Goal: Transaction & Acquisition: Purchase product/service

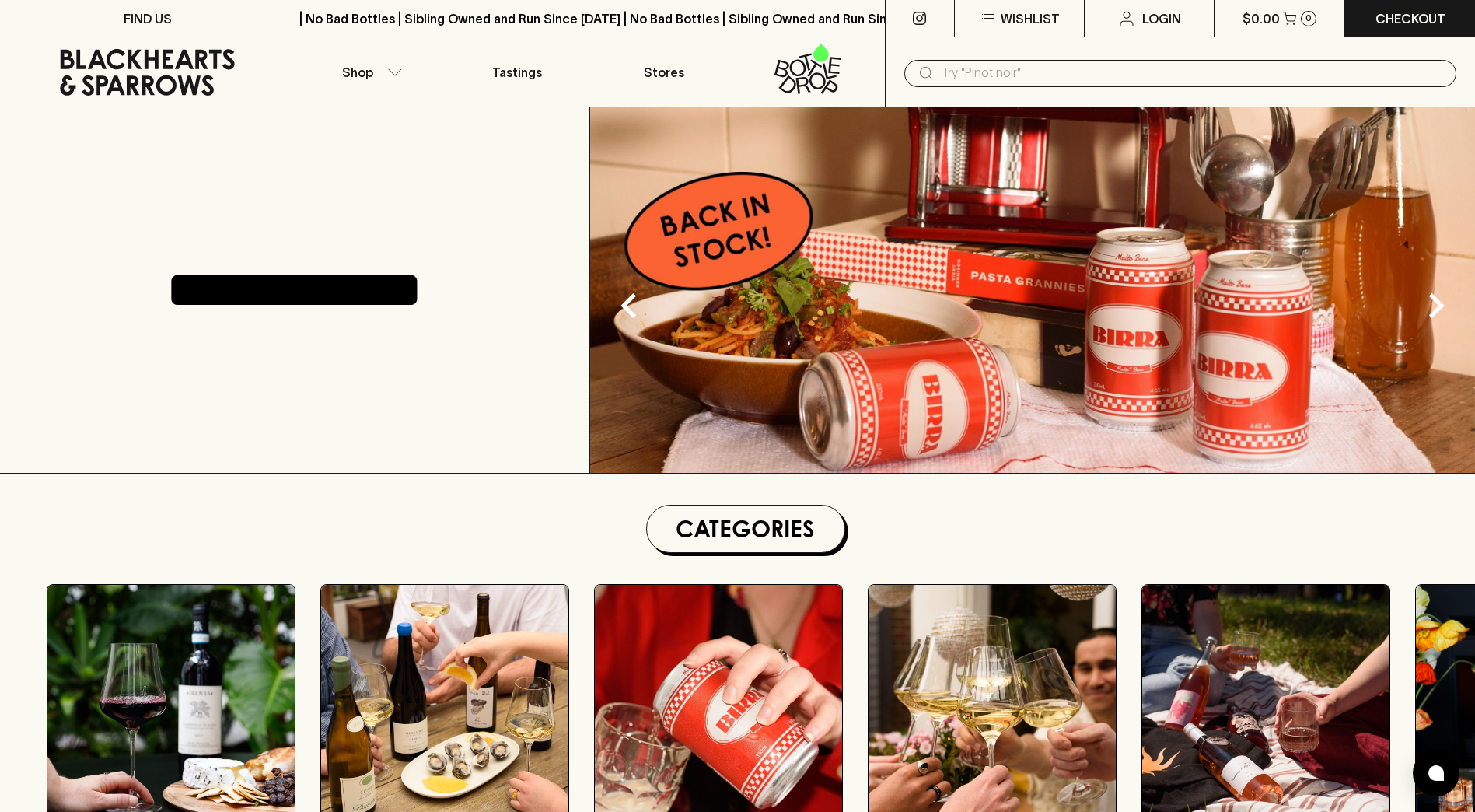
click at [241, 187] on div "**********" at bounding box center [295, 290] width 591 height 366
click at [161, 18] on p "FIND US" at bounding box center [147, 19] width 48 height 19
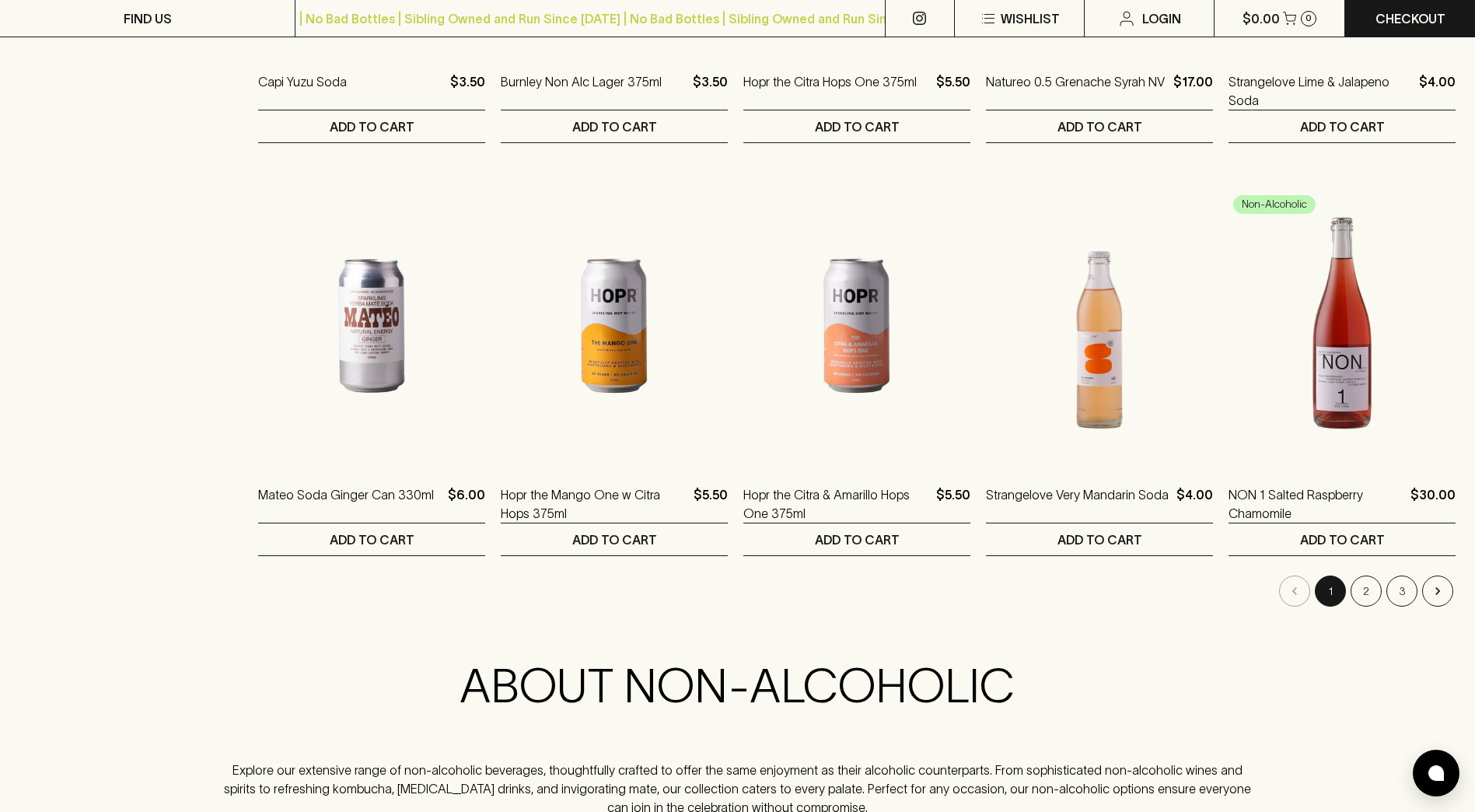
scroll to position [1400, 0]
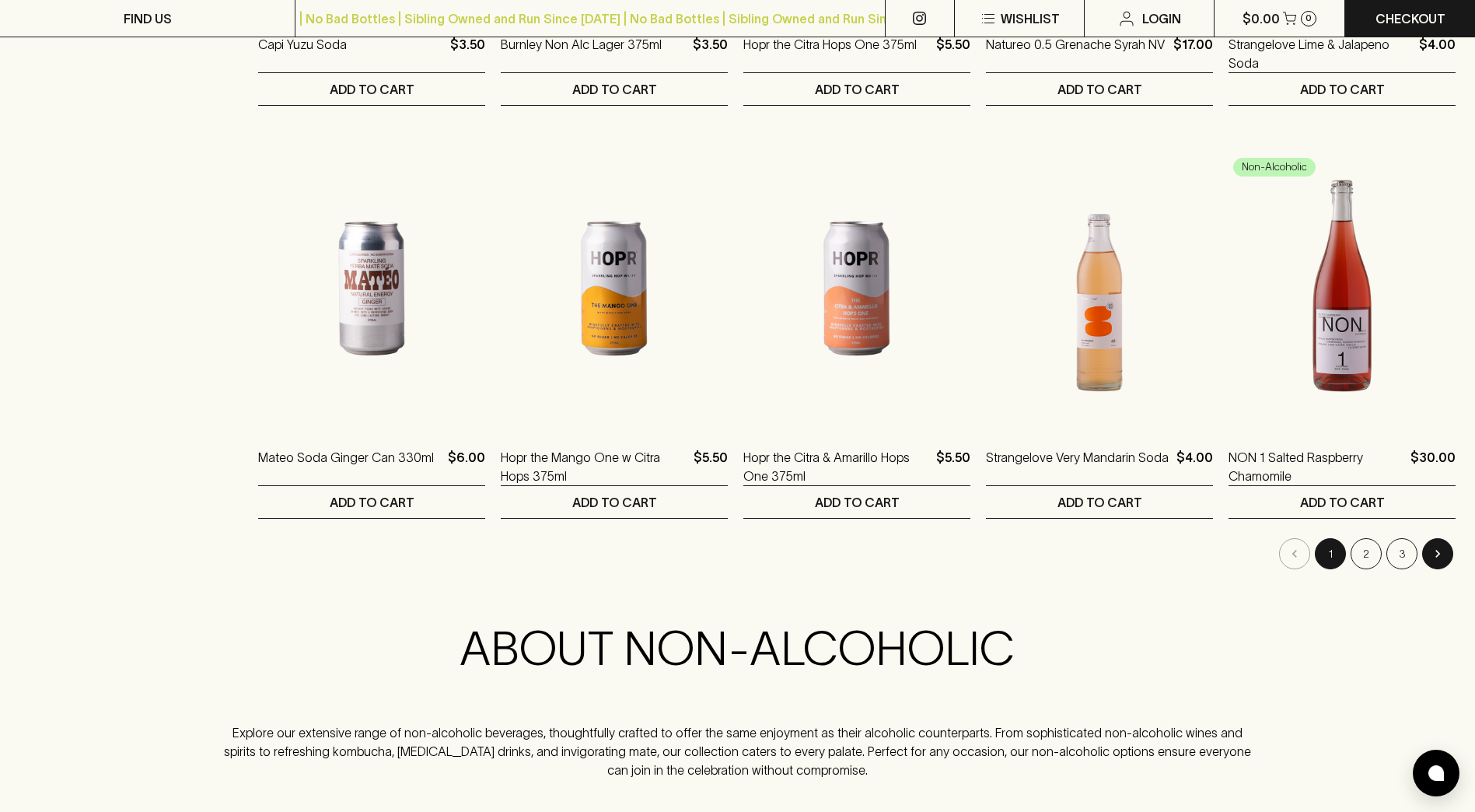
click at [1444, 555] on icon "Go to next page" at bounding box center [1438, 554] width 16 height 16
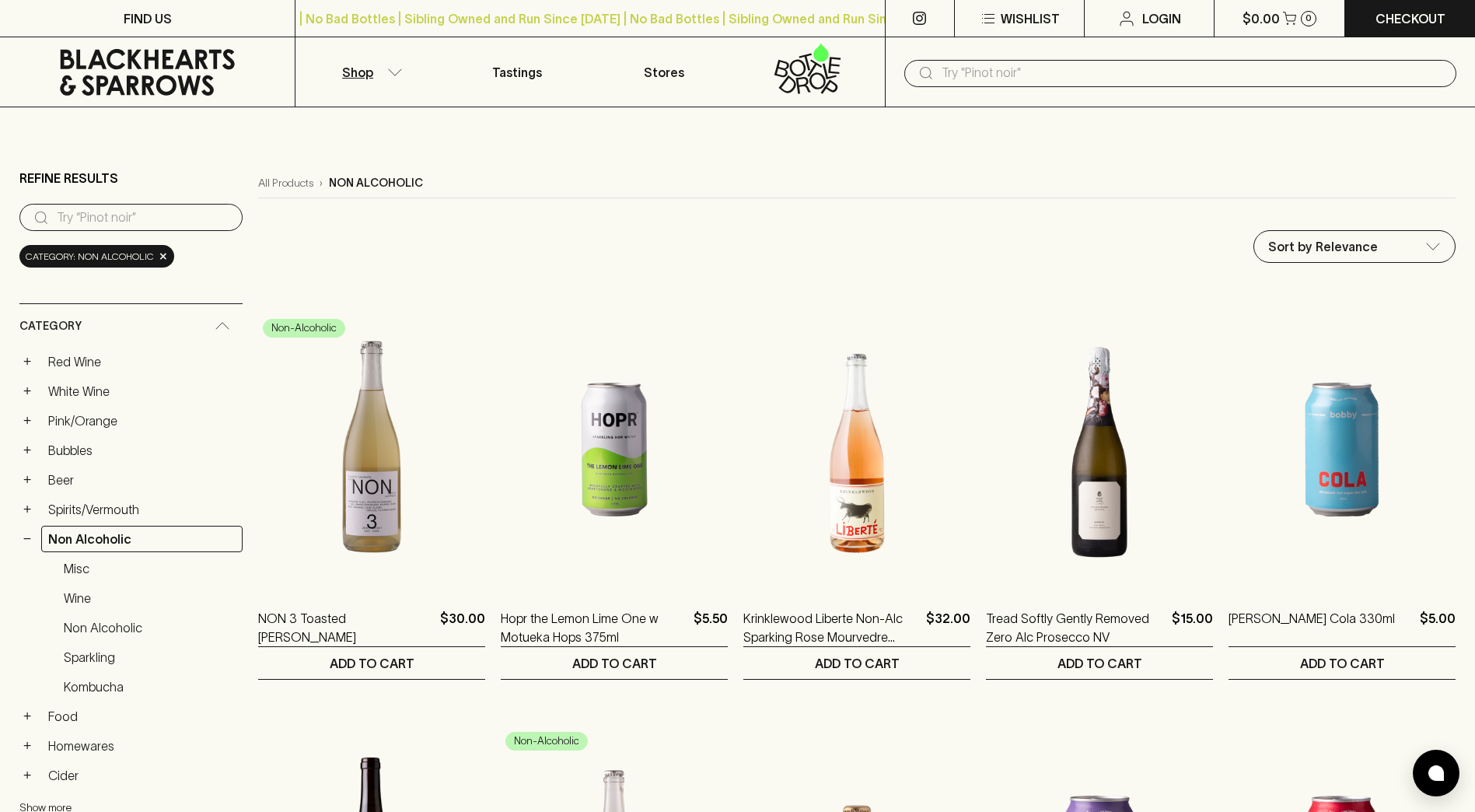
click at [777, 231] on div "Sort by Relevance default ​" at bounding box center [857, 247] width 1198 height 33
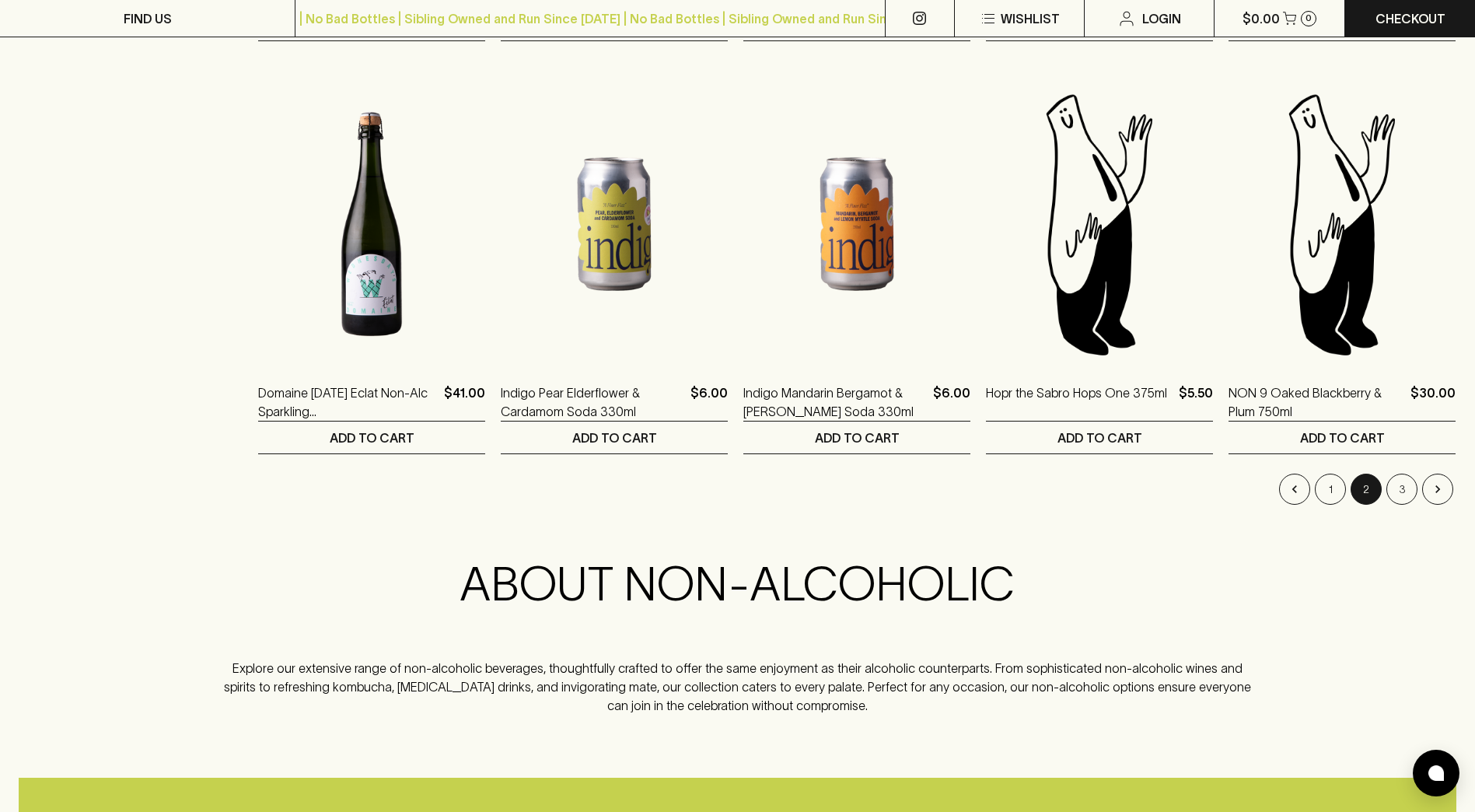
scroll to position [1711, 0]
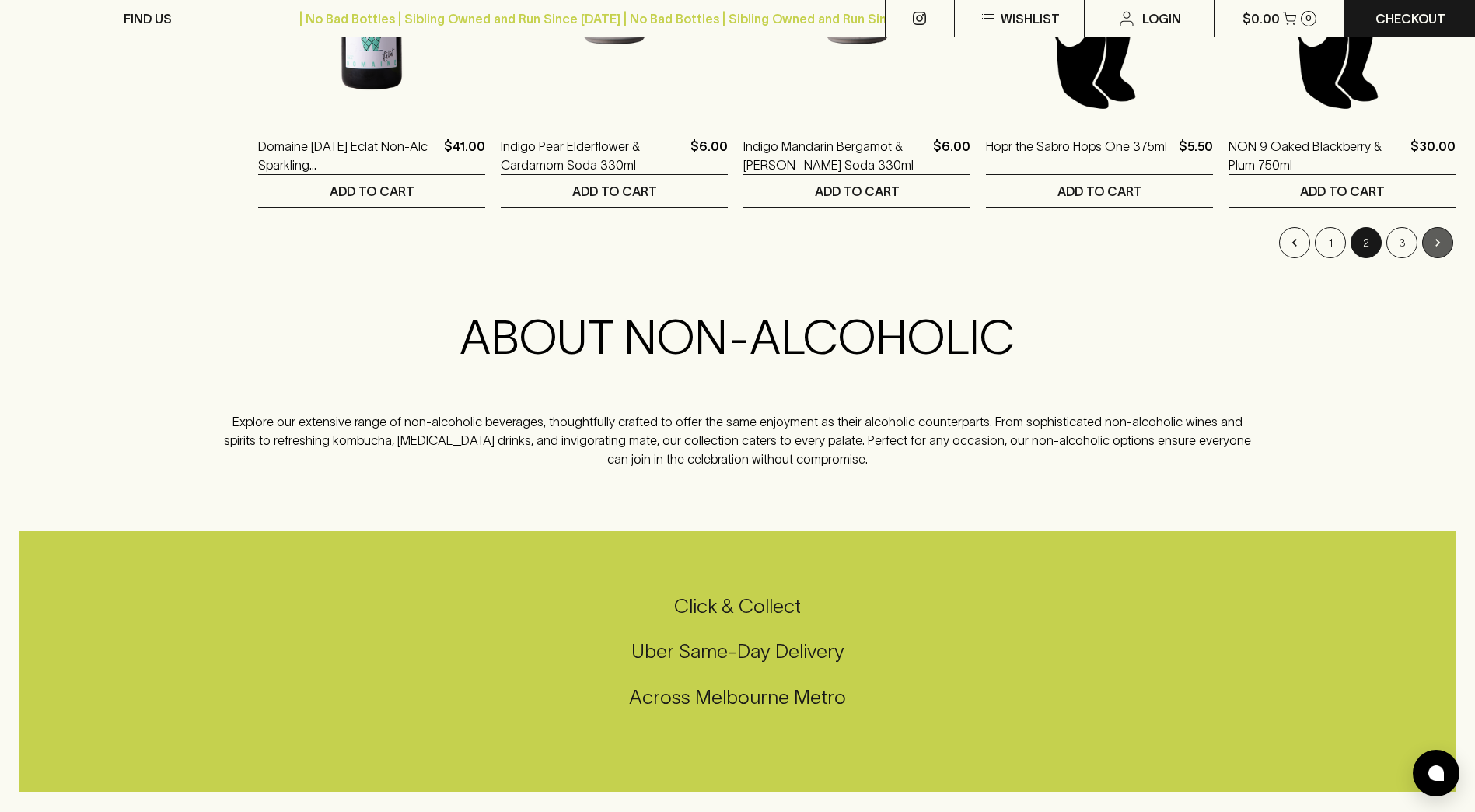
click at [1444, 241] on icon "Go to next page" at bounding box center [1438, 243] width 16 height 16
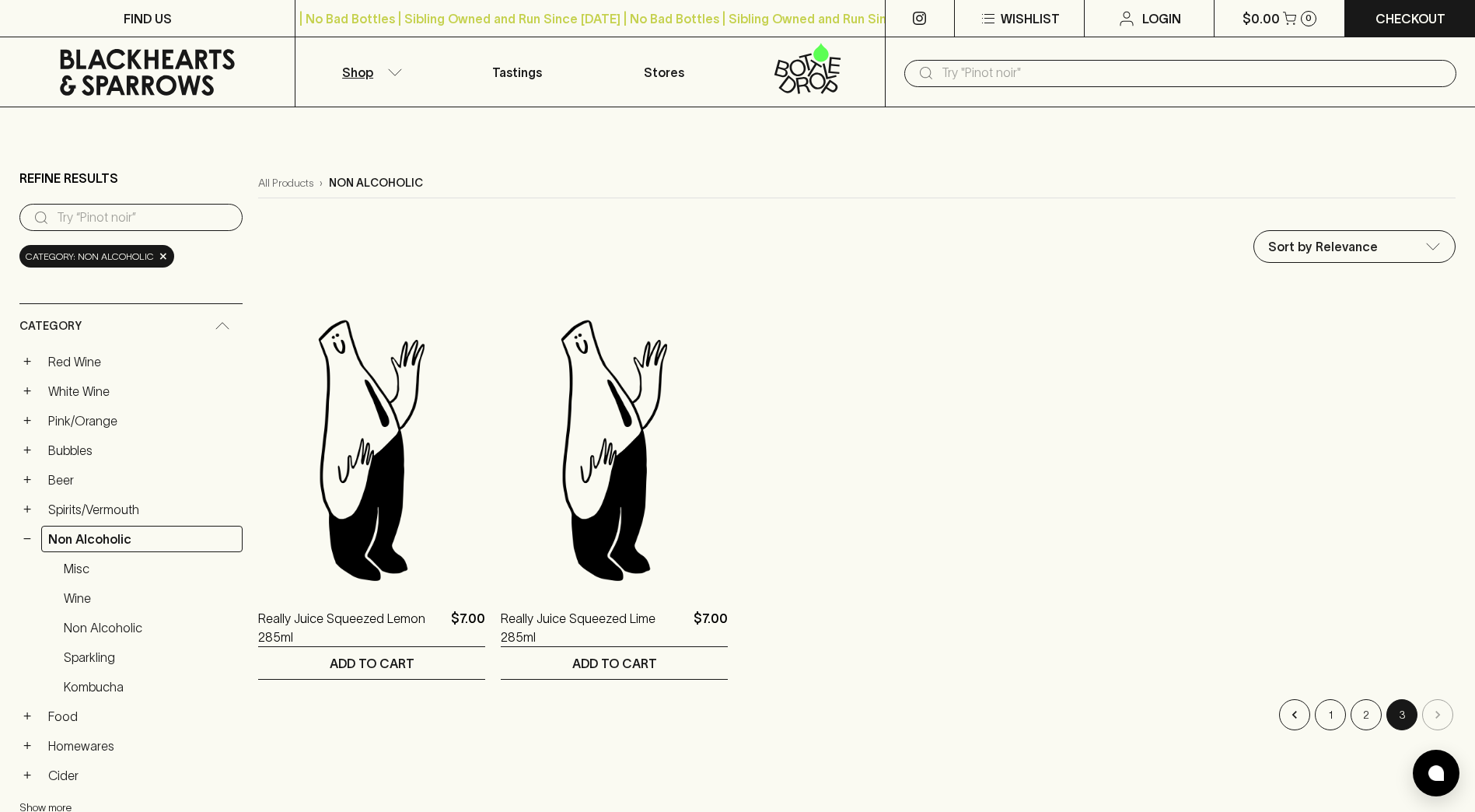
click at [830, 208] on div "All Products › non alcoholic Sort by Relevance default ​ Really Juice Squeezed …" at bounding box center [857, 705] width 1198 height 1073
click at [647, 64] on p "Stores" at bounding box center [664, 72] width 40 height 19
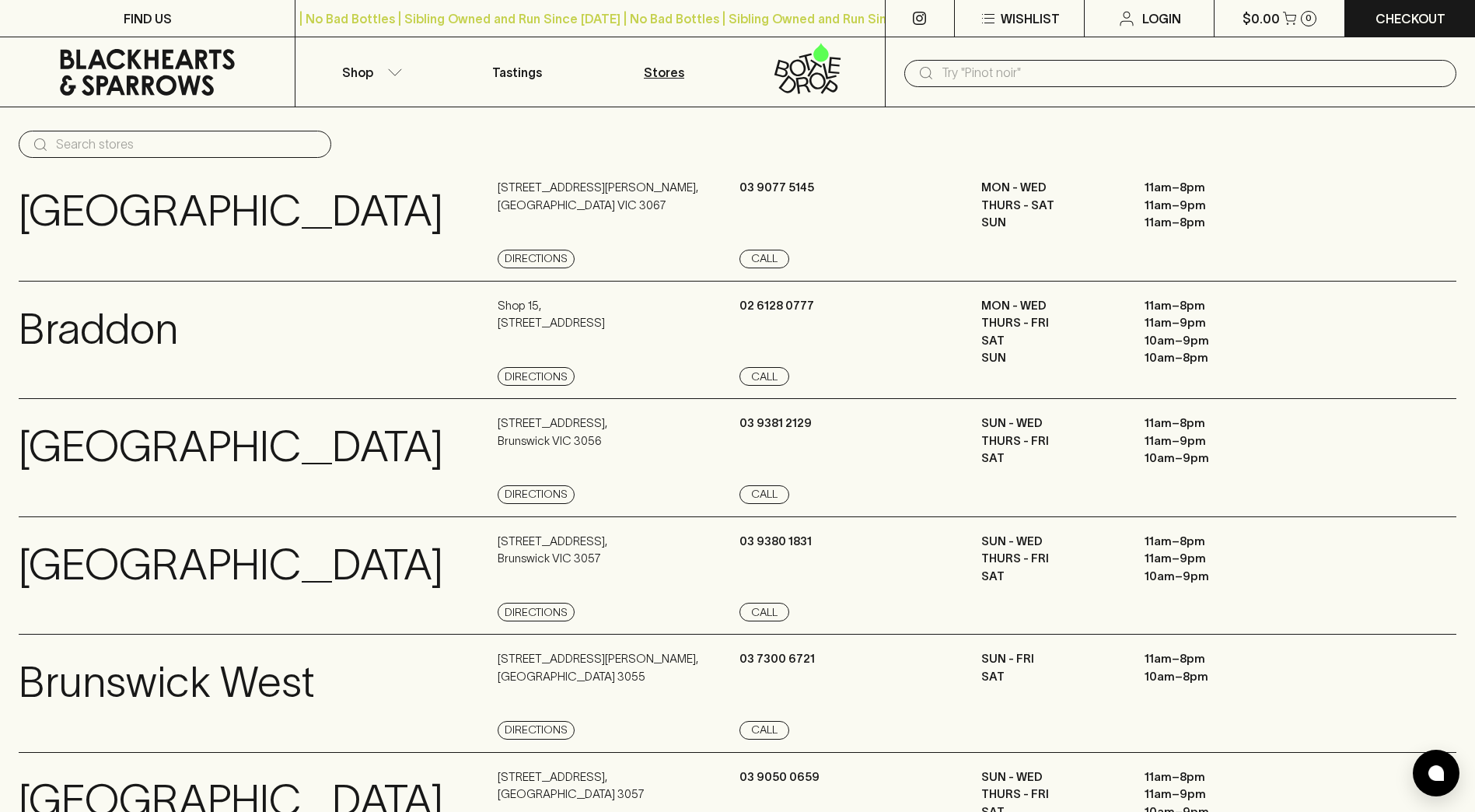
click at [982, 79] on input "text" at bounding box center [1192, 73] width 502 height 25
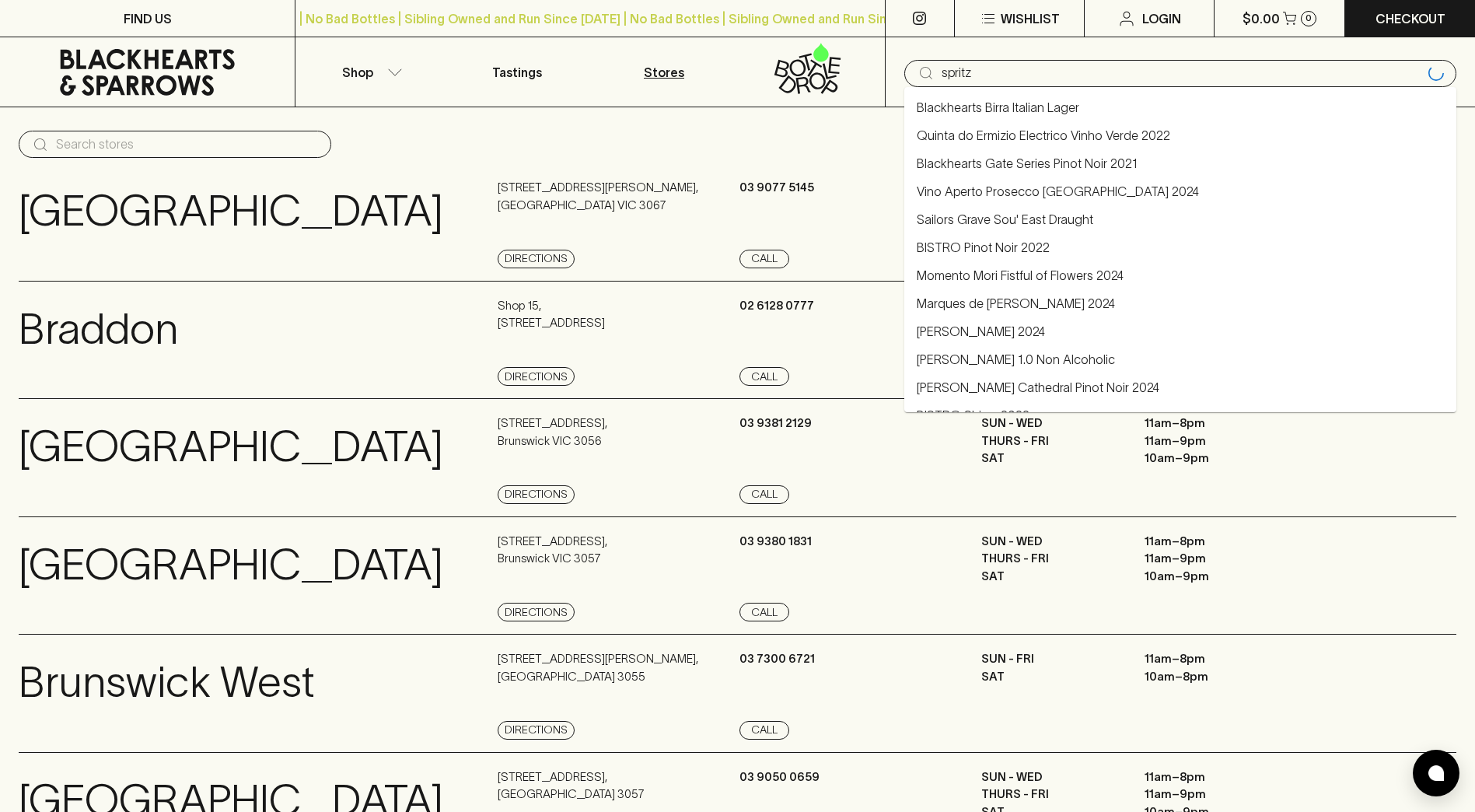
type input "spritz"
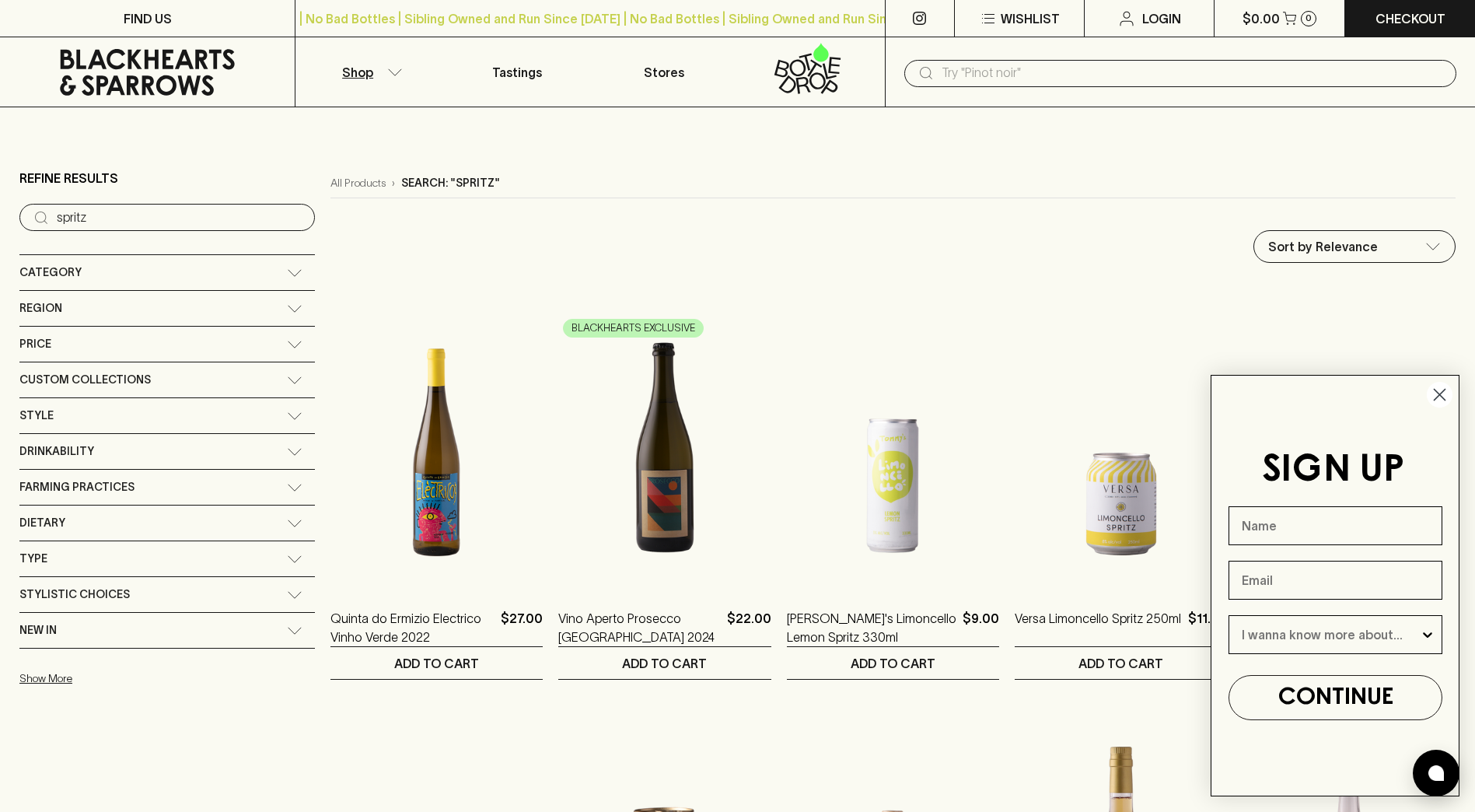
click at [1438, 392] on icon "Close dialog" at bounding box center [1440, 395] width 11 height 11
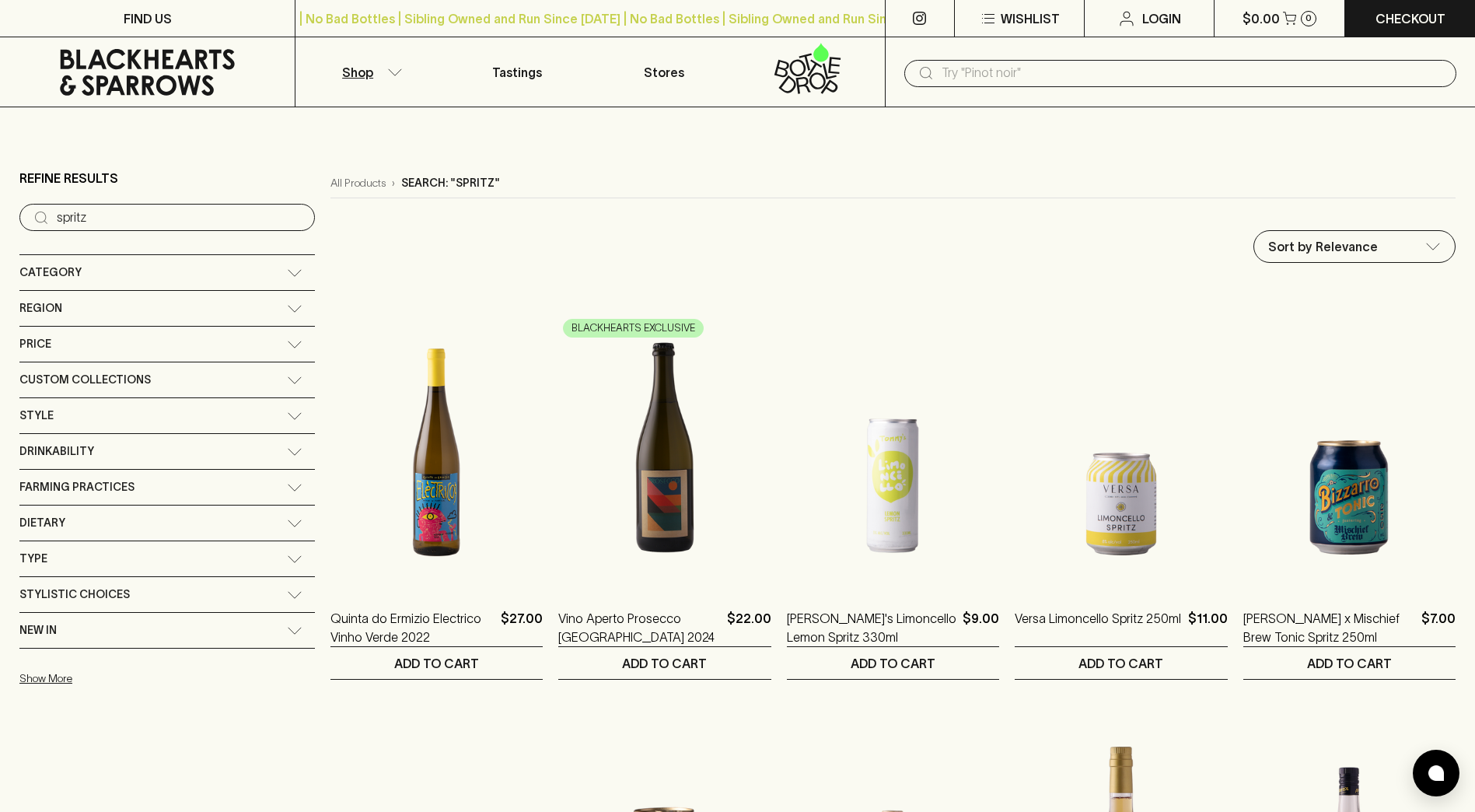
click at [817, 183] on div "All Products › Search: "spritz"" at bounding box center [893, 183] width 1125 height 29
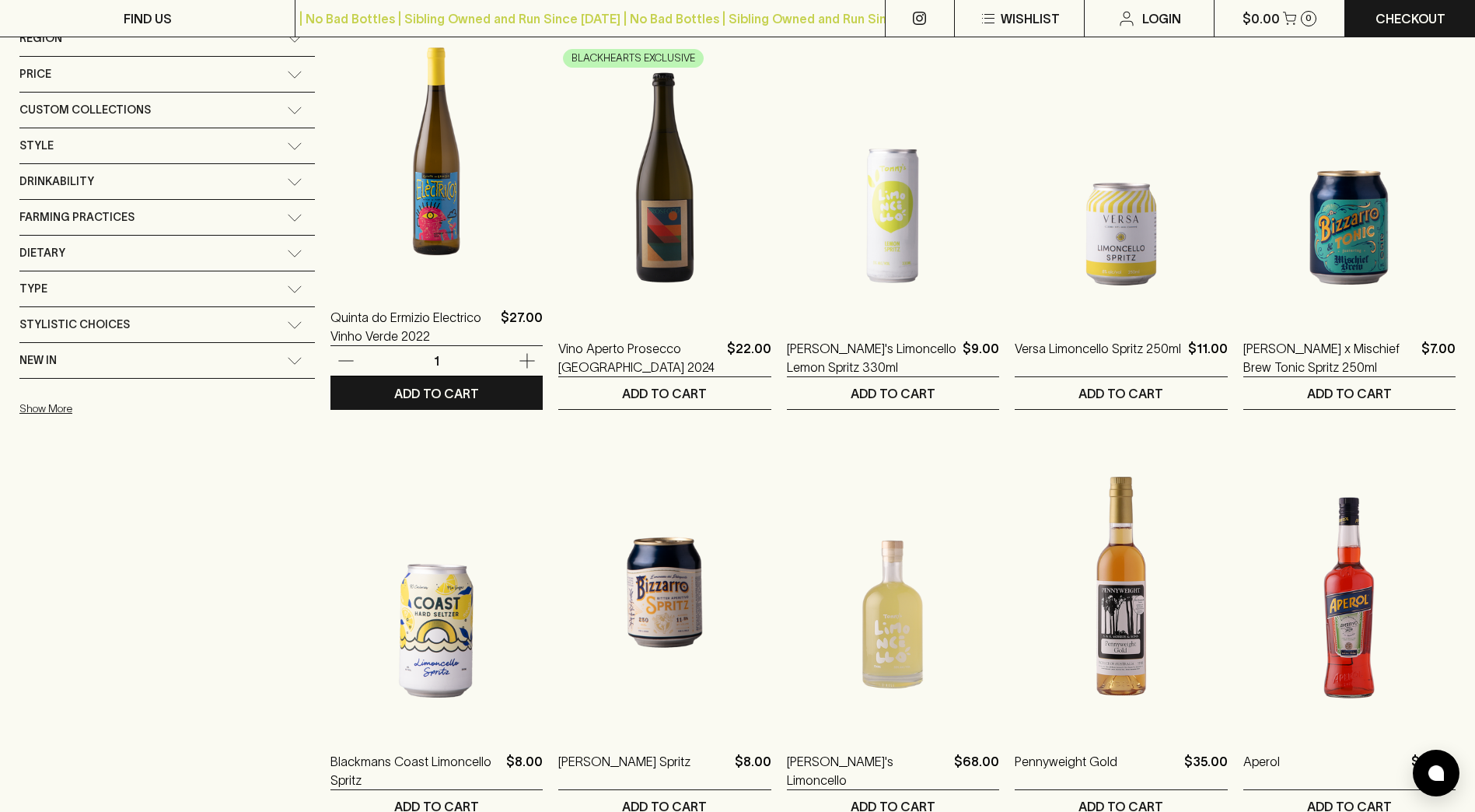
scroll to position [156, 0]
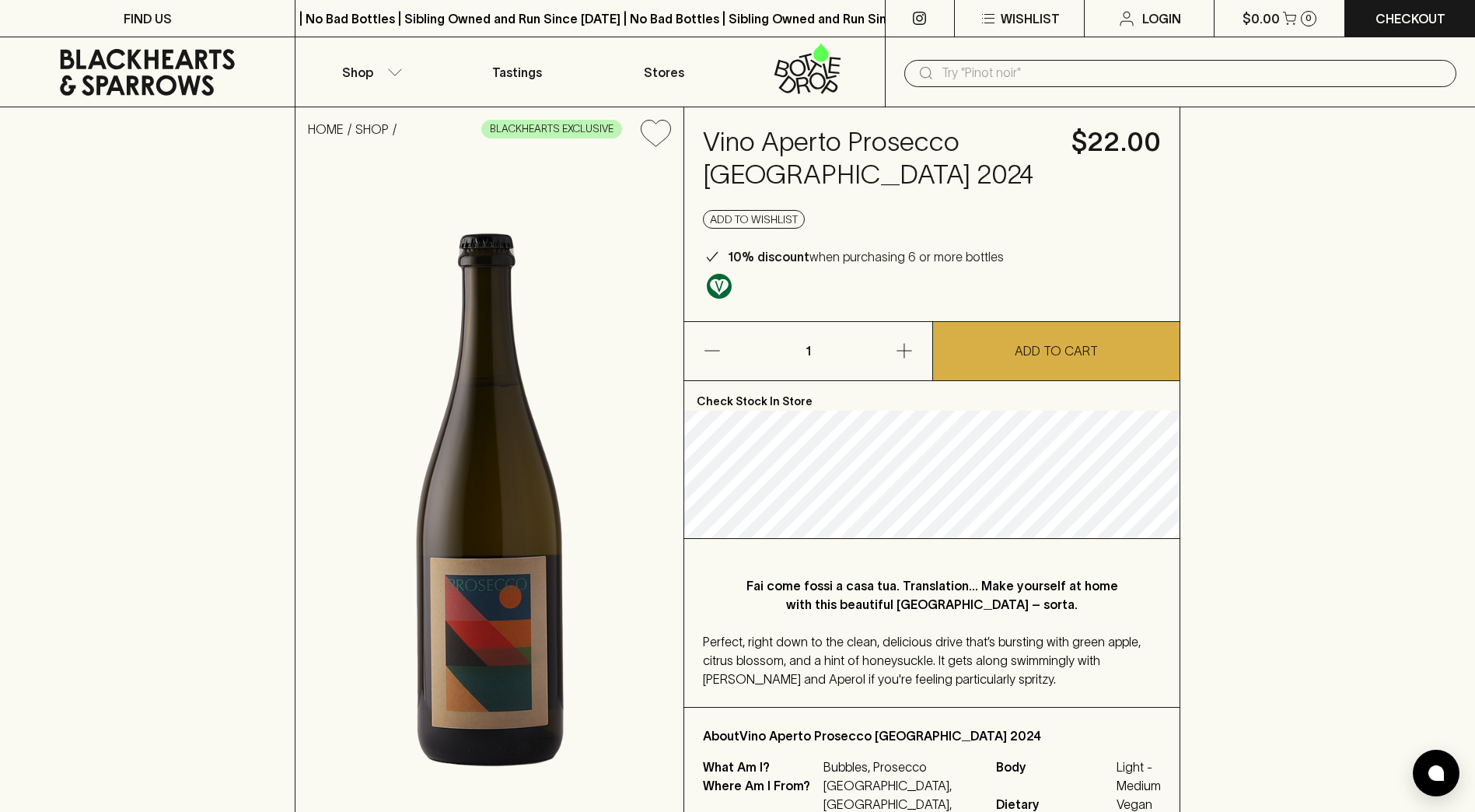
click at [125, 295] on div "HOME SHOP BLACKHEARTS EXCLUSIVE Vino Aperto Prosecco King Valley 2024 $22.00 Ad…" at bounding box center [737, 479] width 1475 height 744
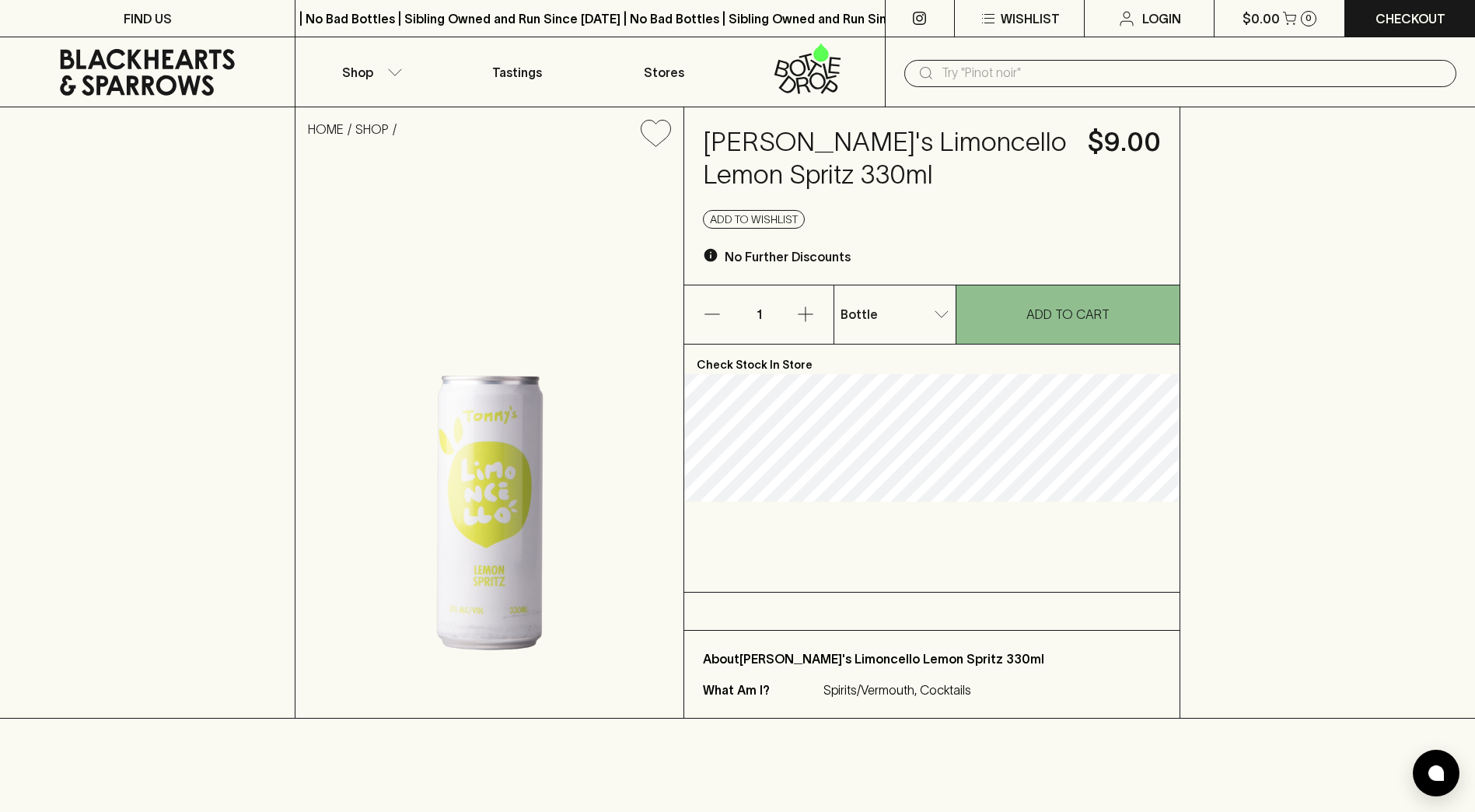
click at [155, 263] on div "HOME SHOP Tommy's Limoncello Lemon Spritz 330ml $9.00 Add to wishlist No Furthe…" at bounding box center [737, 412] width 1475 height 611
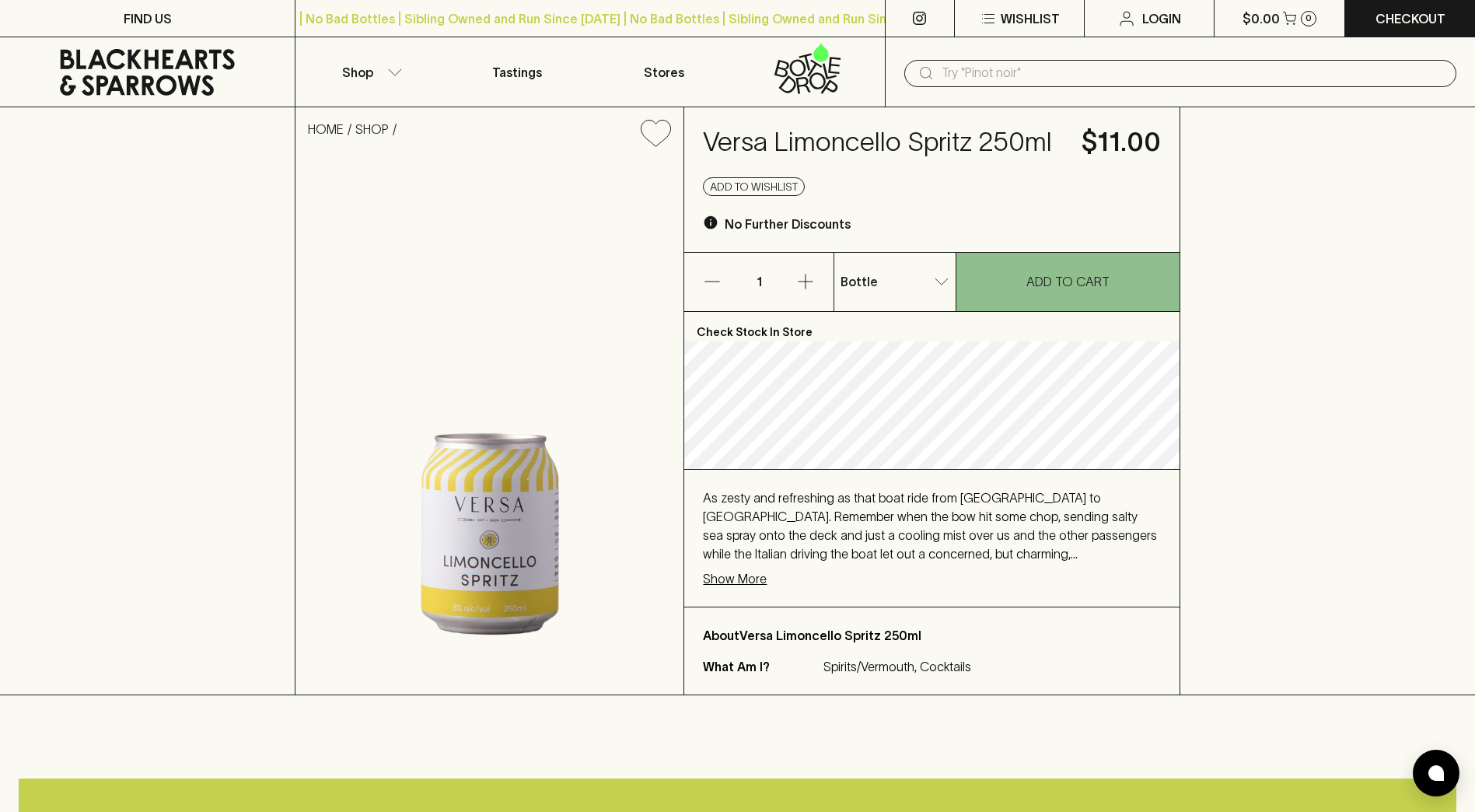
click at [150, 292] on div "HOME SHOP Versa Limoncello Spritz 250ml $11.00 Add to wishlist No Further Disco…" at bounding box center [737, 401] width 1475 height 588
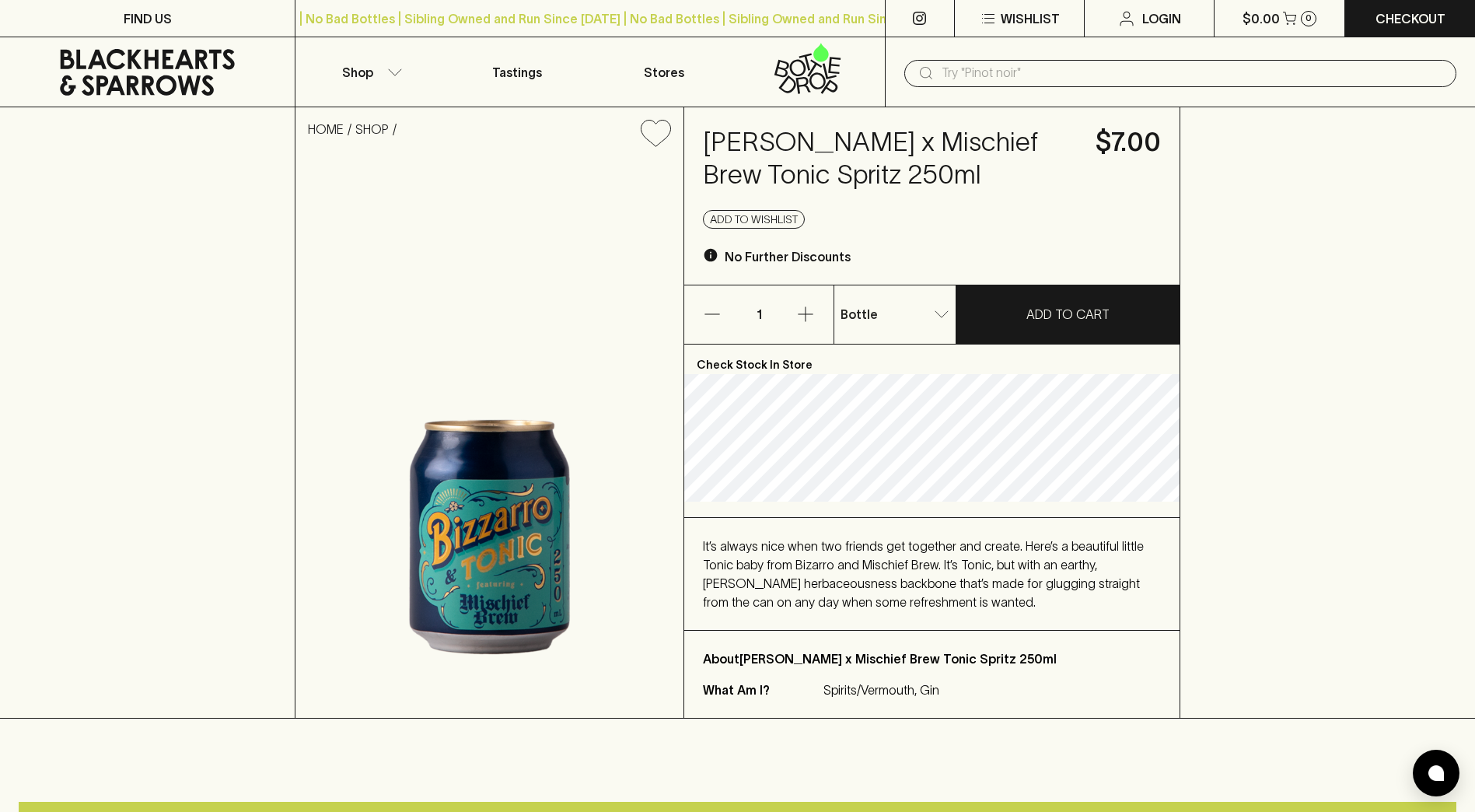
click at [455, 223] on img at bounding box center [489, 439] width 388 height 559
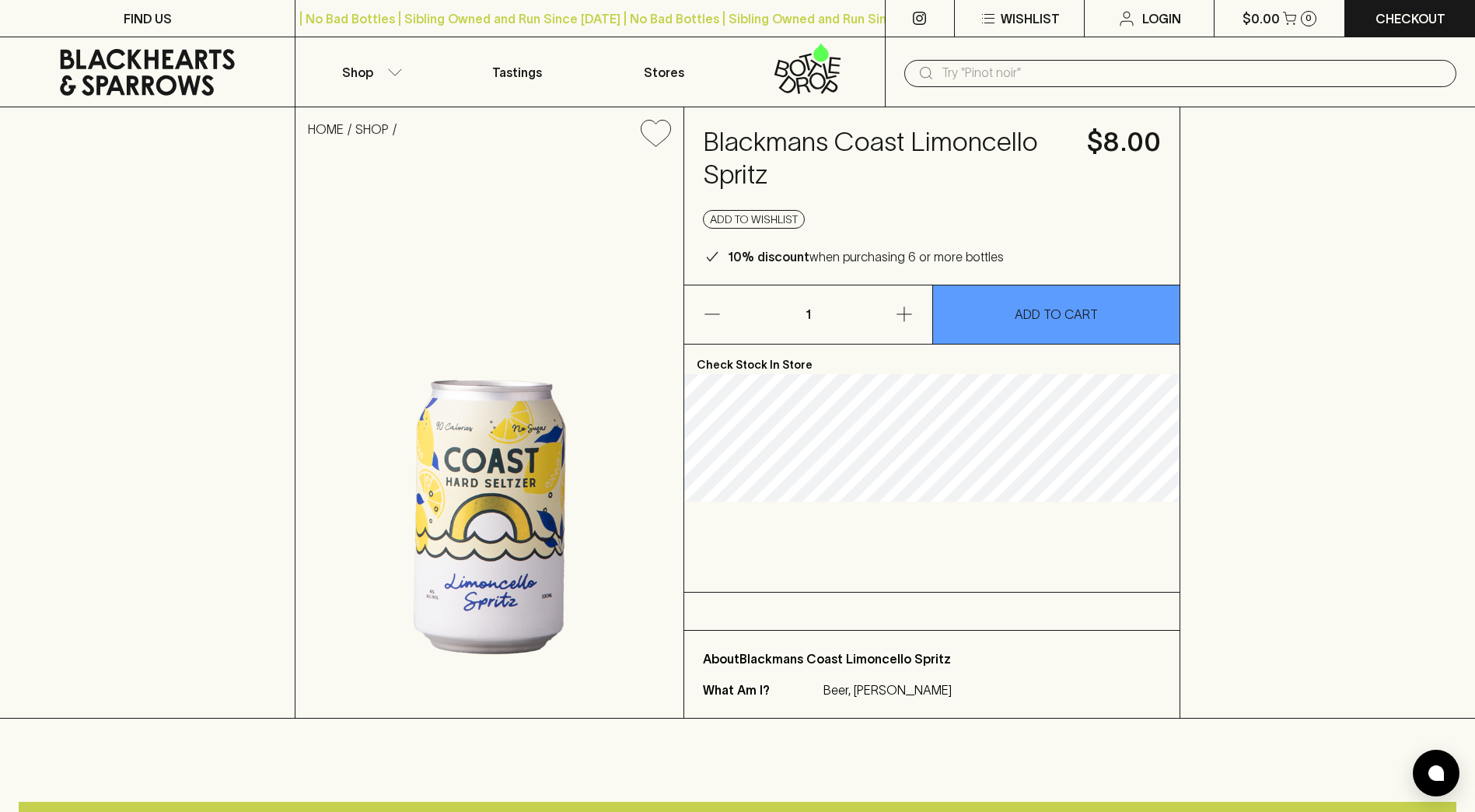
click at [139, 254] on div "HOME SHOP Blackmans Coast Limoncello Spritz $8.00 Add to wishlist 10% discount …" at bounding box center [737, 412] width 1475 height 611
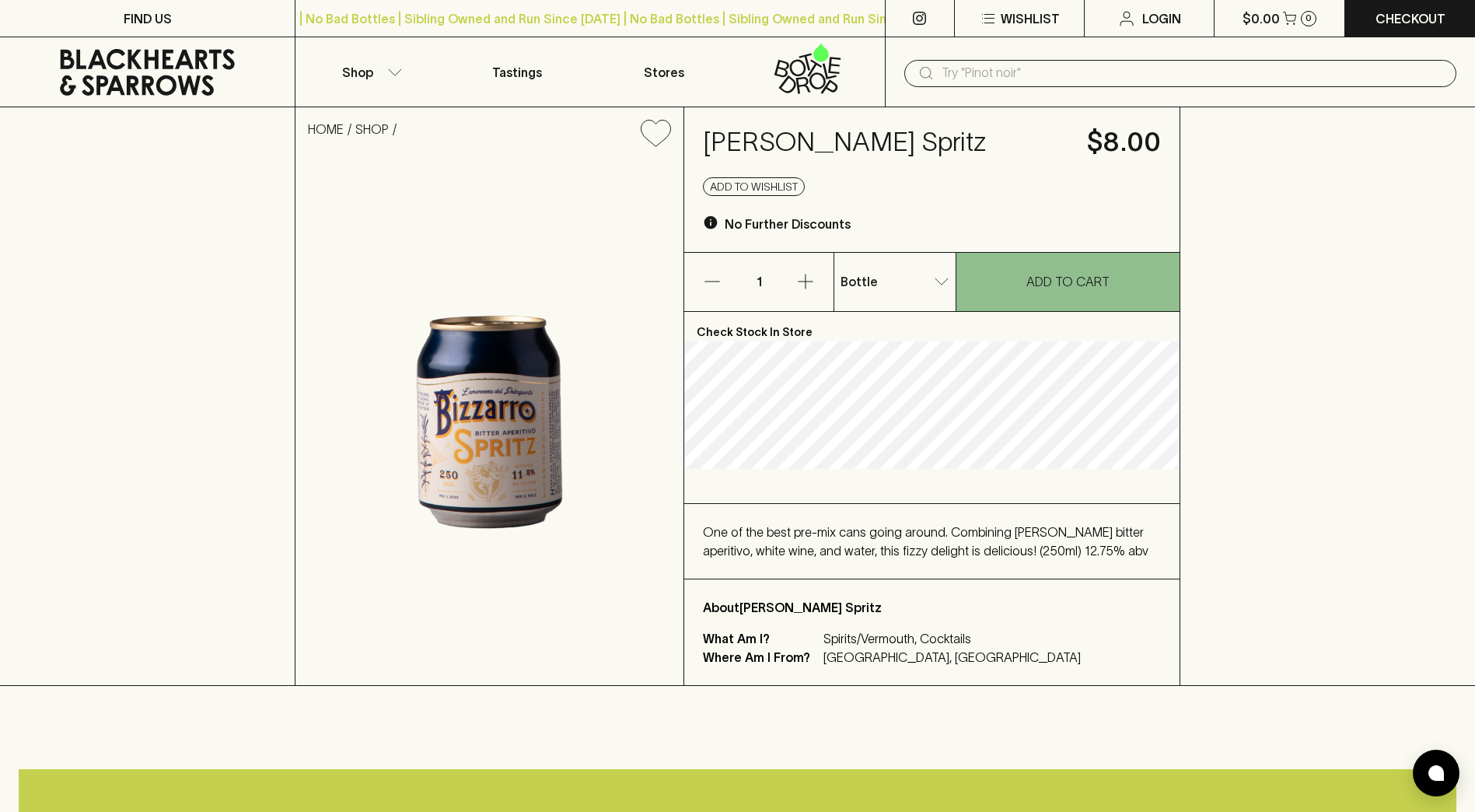
click at [195, 293] on div "HOME SHOP [PERSON_NAME] Spritz $8.00 Add to wishlist No Further Discounts 1 Bot…" at bounding box center [737, 397] width 1475 height 579
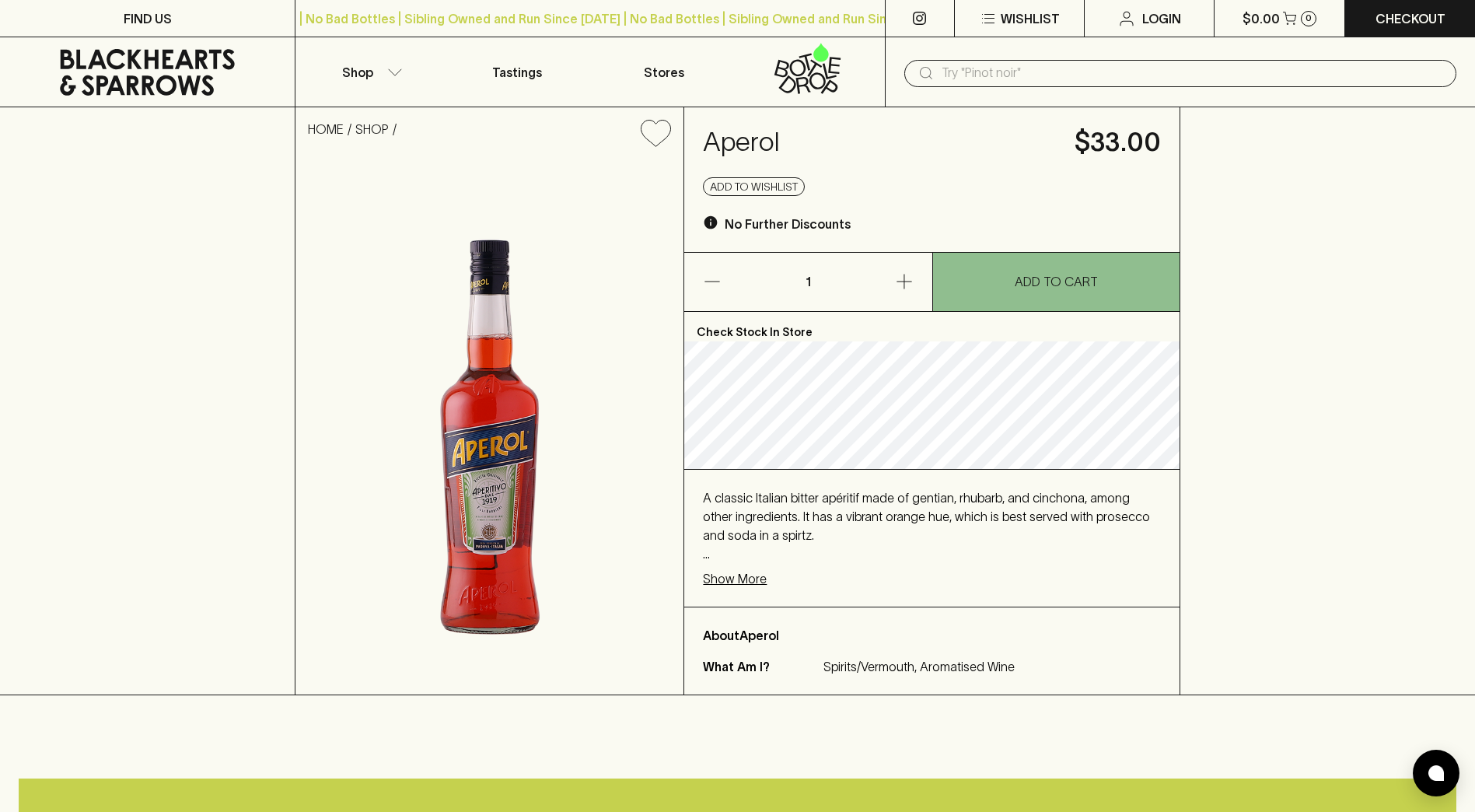
click at [96, 380] on div "HOME SHOP Aperol $33.00 Add to wishlist No Further Discounts 1 ADD TO CART Chec…" at bounding box center [737, 401] width 1475 height 588
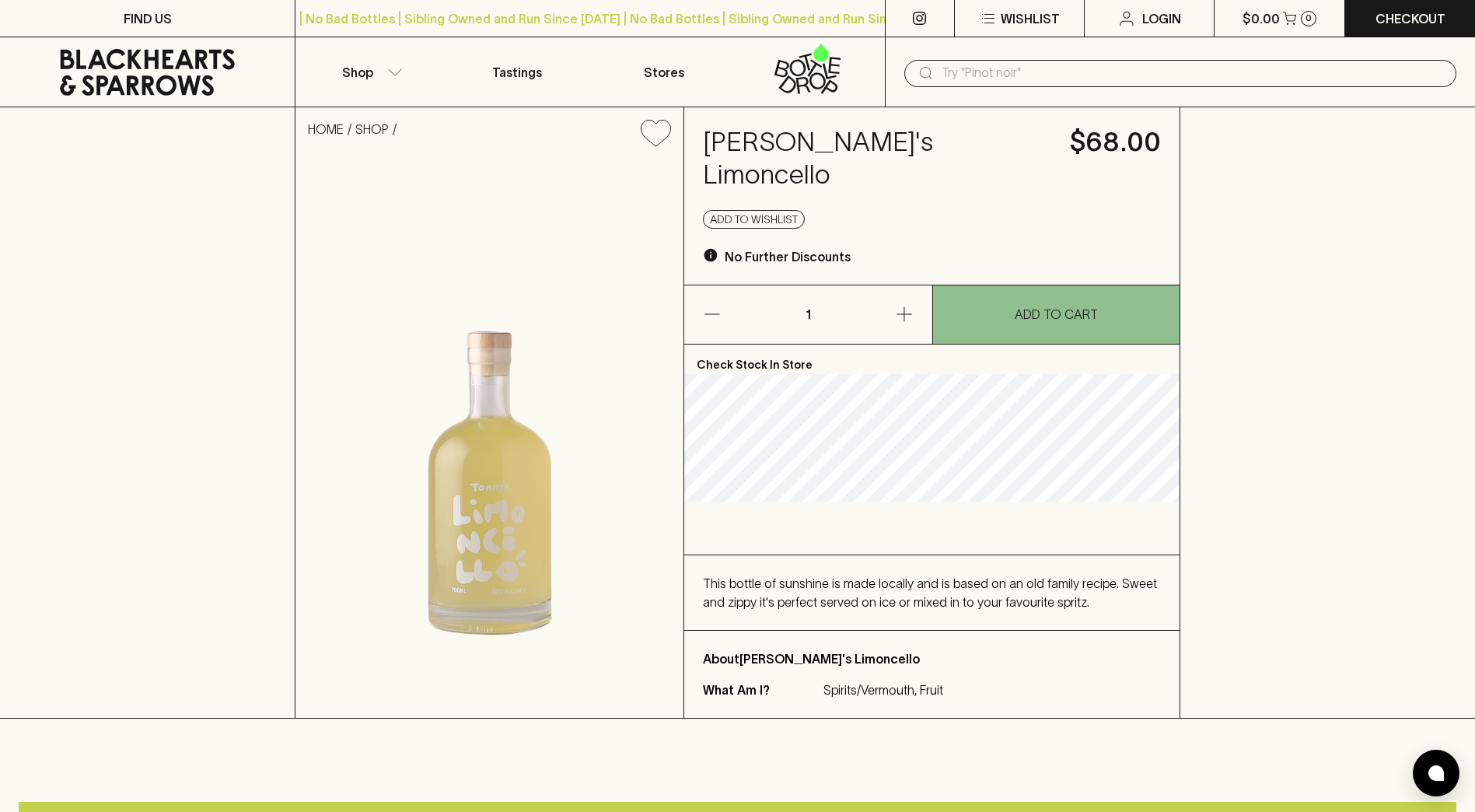
click at [241, 245] on div "HOME SHOP Tommy's Limoncello $68.00 Add to wishlist No Further Discounts 1 ADD …" at bounding box center [737, 412] width 1475 height 611
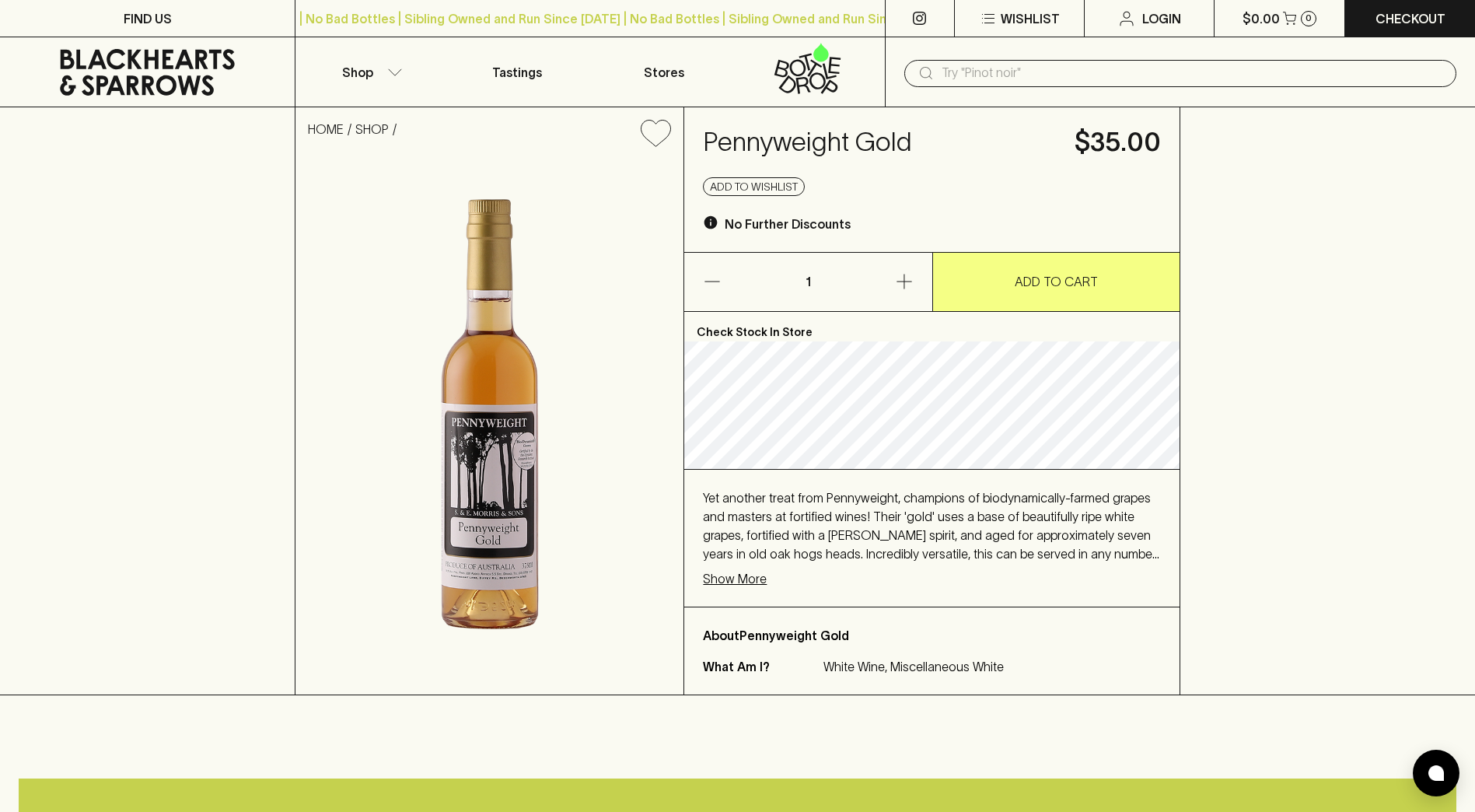
click at [184, 352] on div "HOME SHOP Pennyweight Gold $35.00 Add to wishlist No Further Discounts 1 ADD TO…" at bounding box center [737, 401] width 1475 height 588
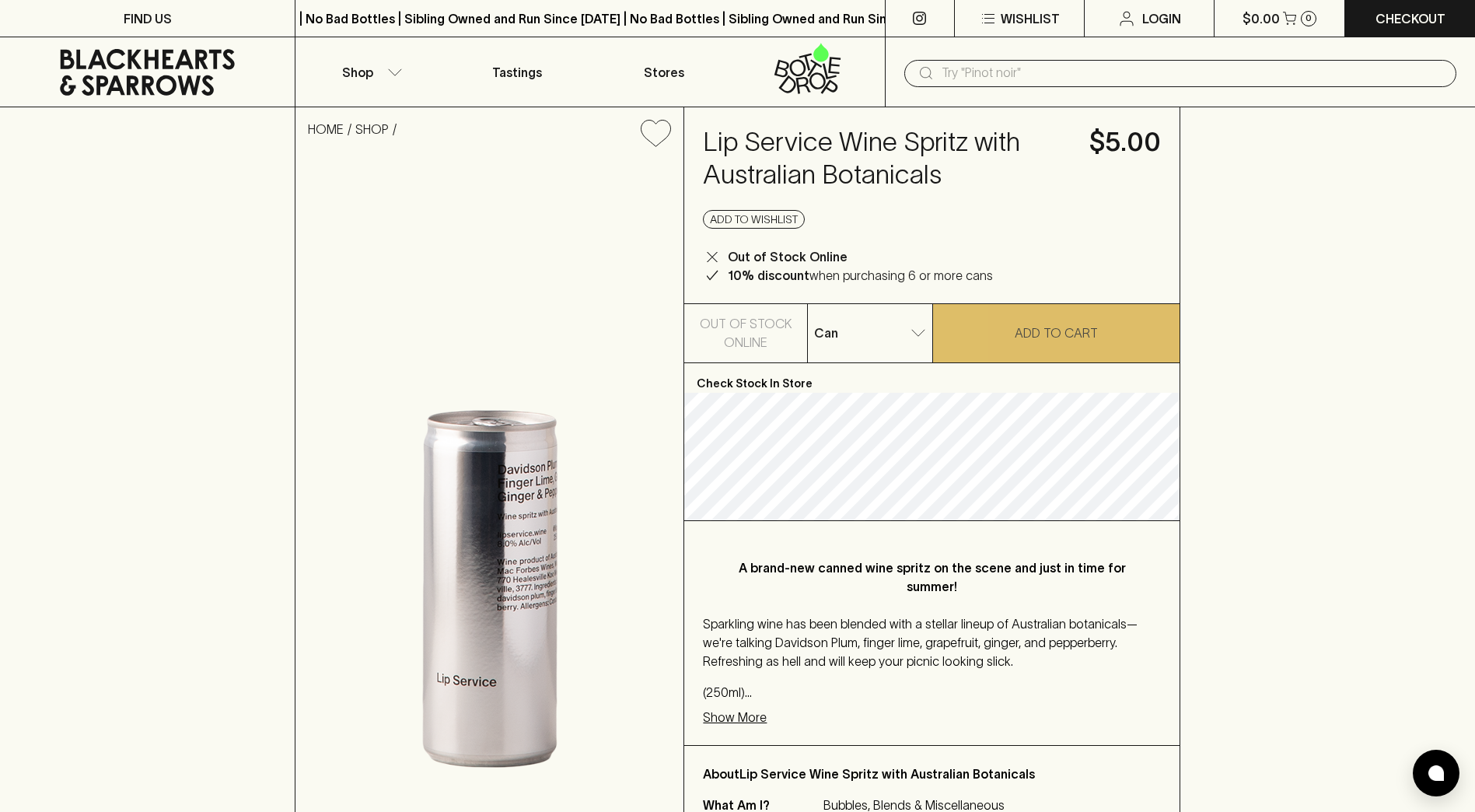
click at [246, 271] on div "HOME SHOP Lip Service Wine Spritz with Australian Botanicals $5.00 Add to wishl…" at bounding box center [737, 480] width 1475 height 745
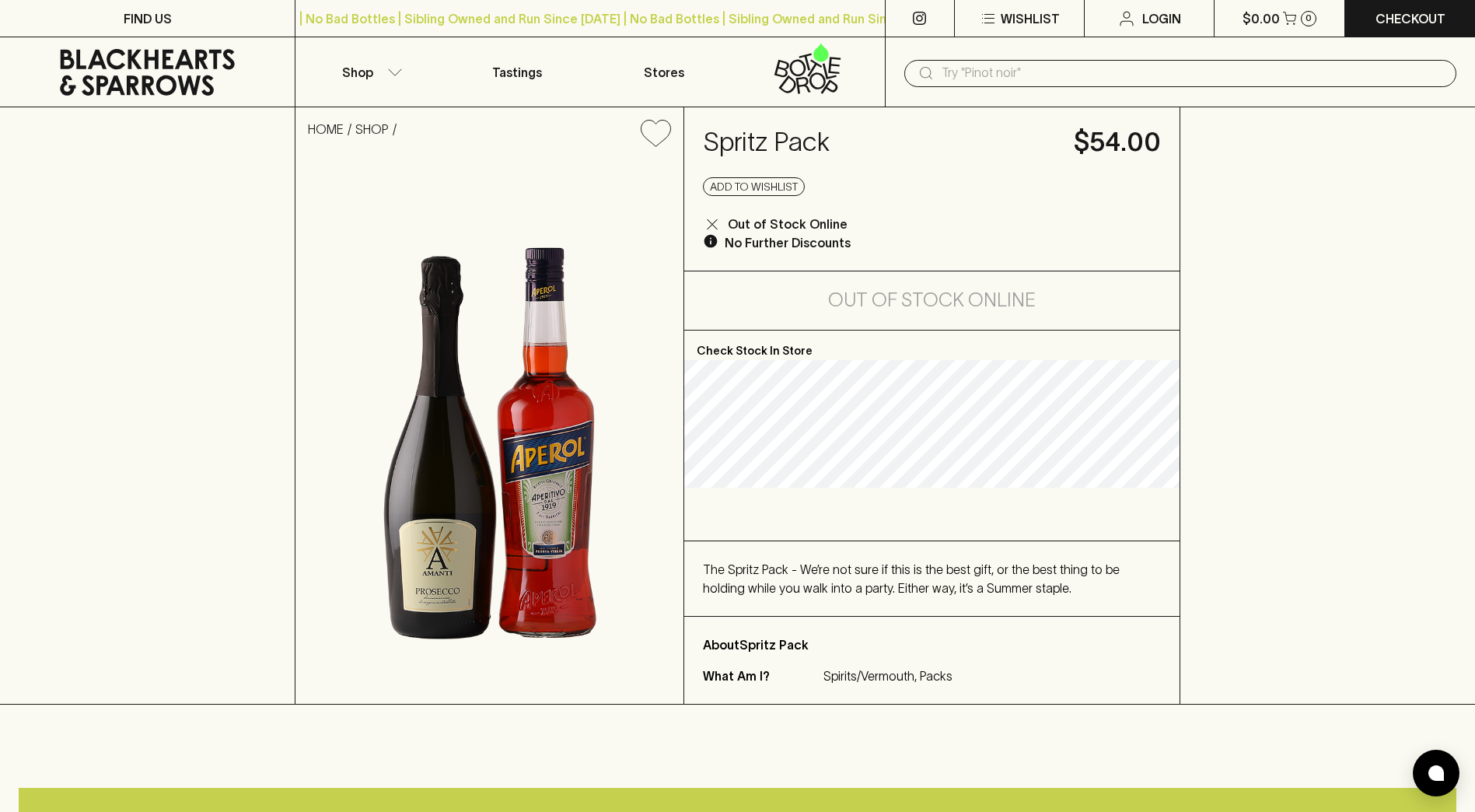
click at [217, 336] on div "HOME SHOP Spritz Pack $54.00 Add to wishlist Out of Stock Online No Further Dis…" at bounding box center [737, 406] width 1475 height 598
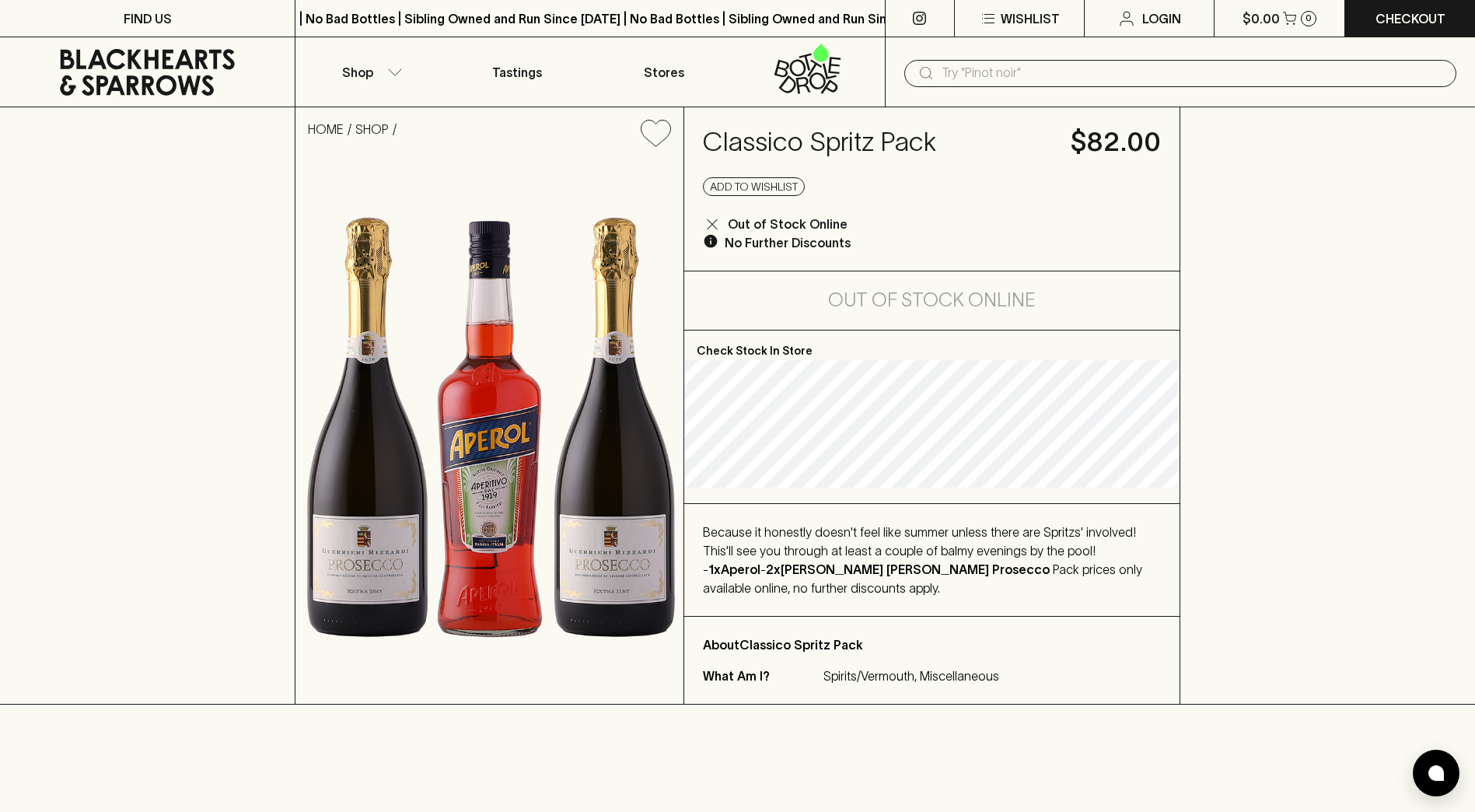
click at [241, 347] on div "HOME SHOP Classico Spritz Pack $82.00 Add to wishlist Out of Stock Online No Fu…" at bounding box center [737, 406] width 1475 height 598
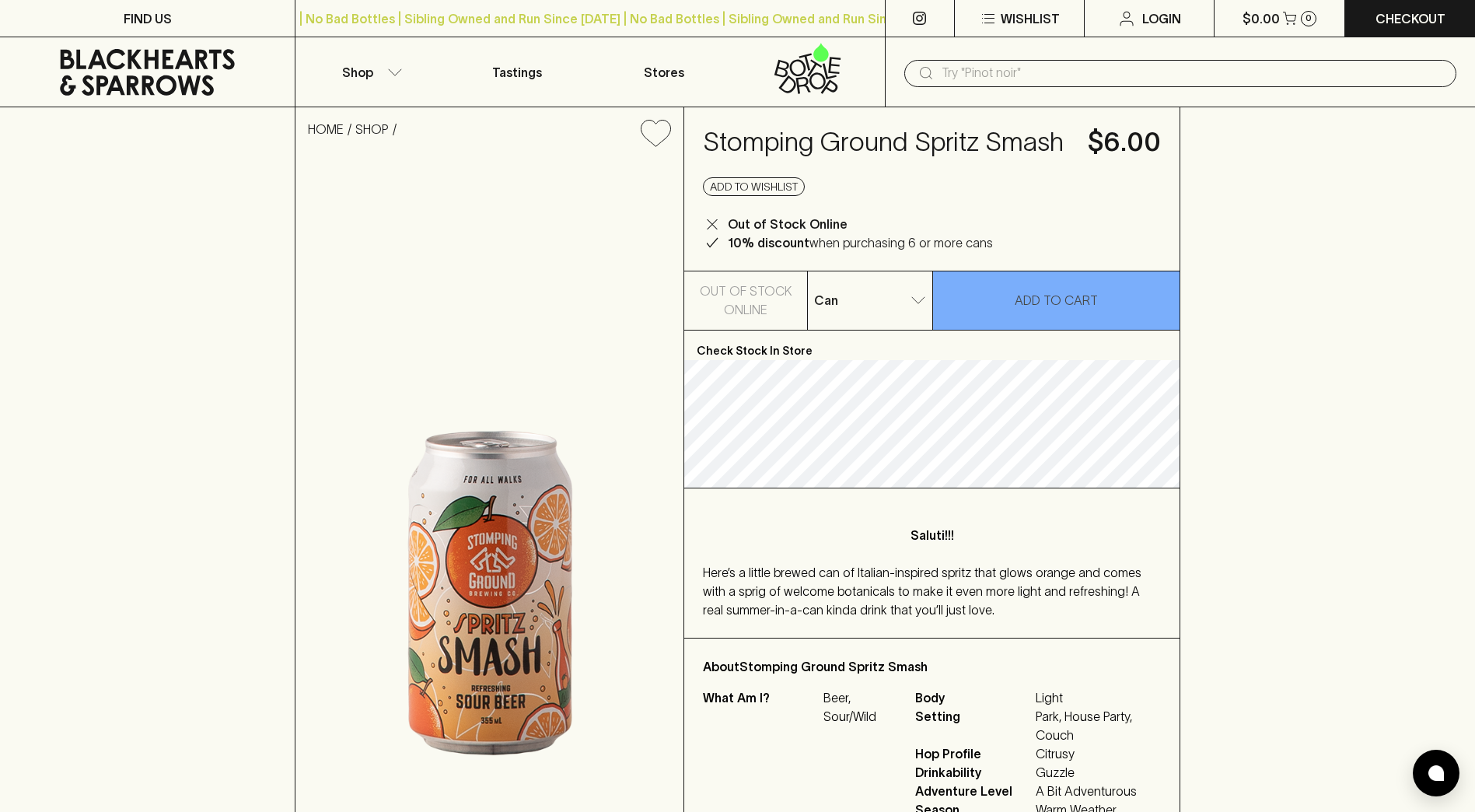
click at [220, 254] on div "HOME SHOP Stomping Ground Spritz Smash $6.00 Add to wishlist Out of Stock Onlin…" at bounding box center [737, 473] width 1475 height 731
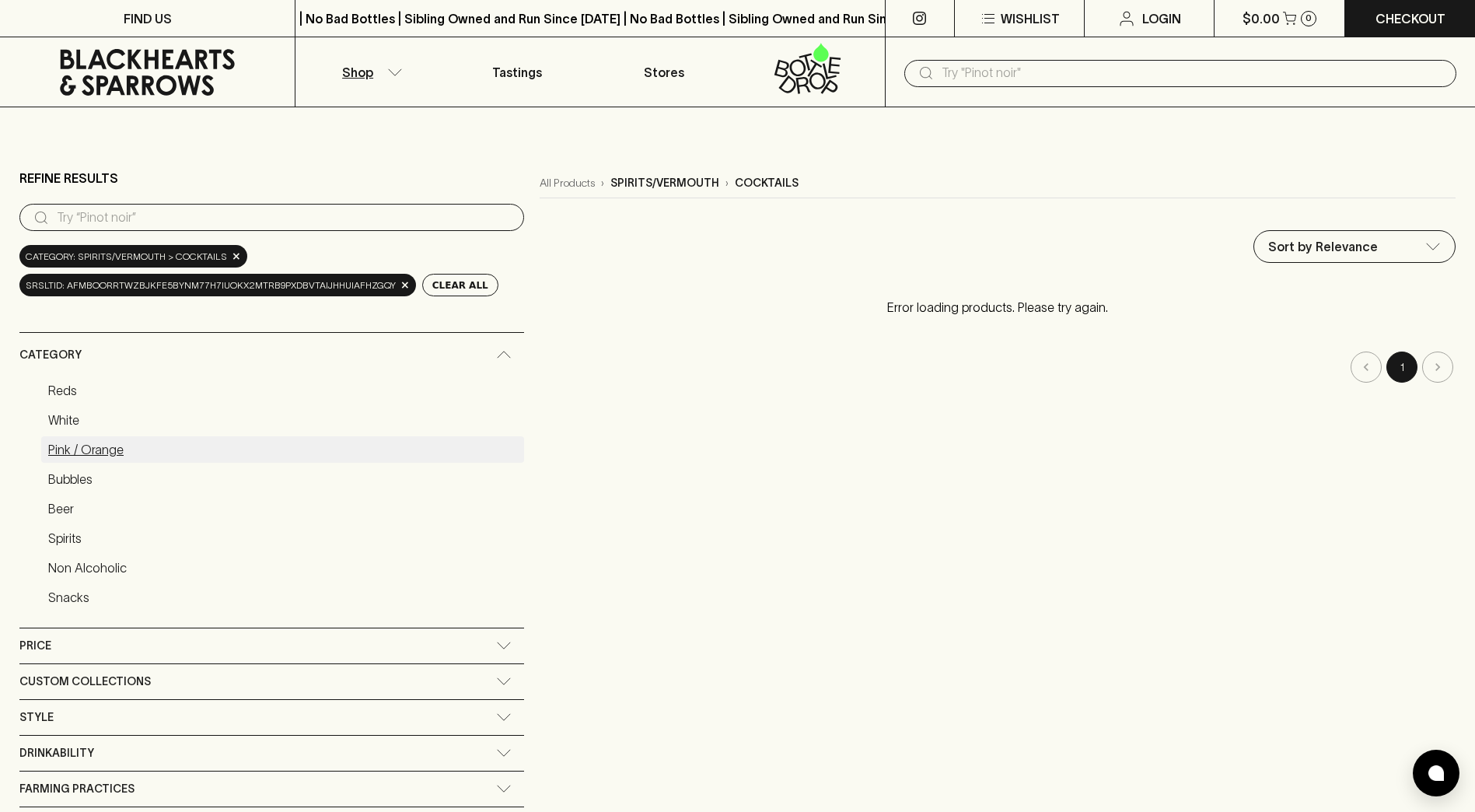
click at [298, 451] on link "Pink / Orange" at bounding box center [282, 449] width 483 height 26
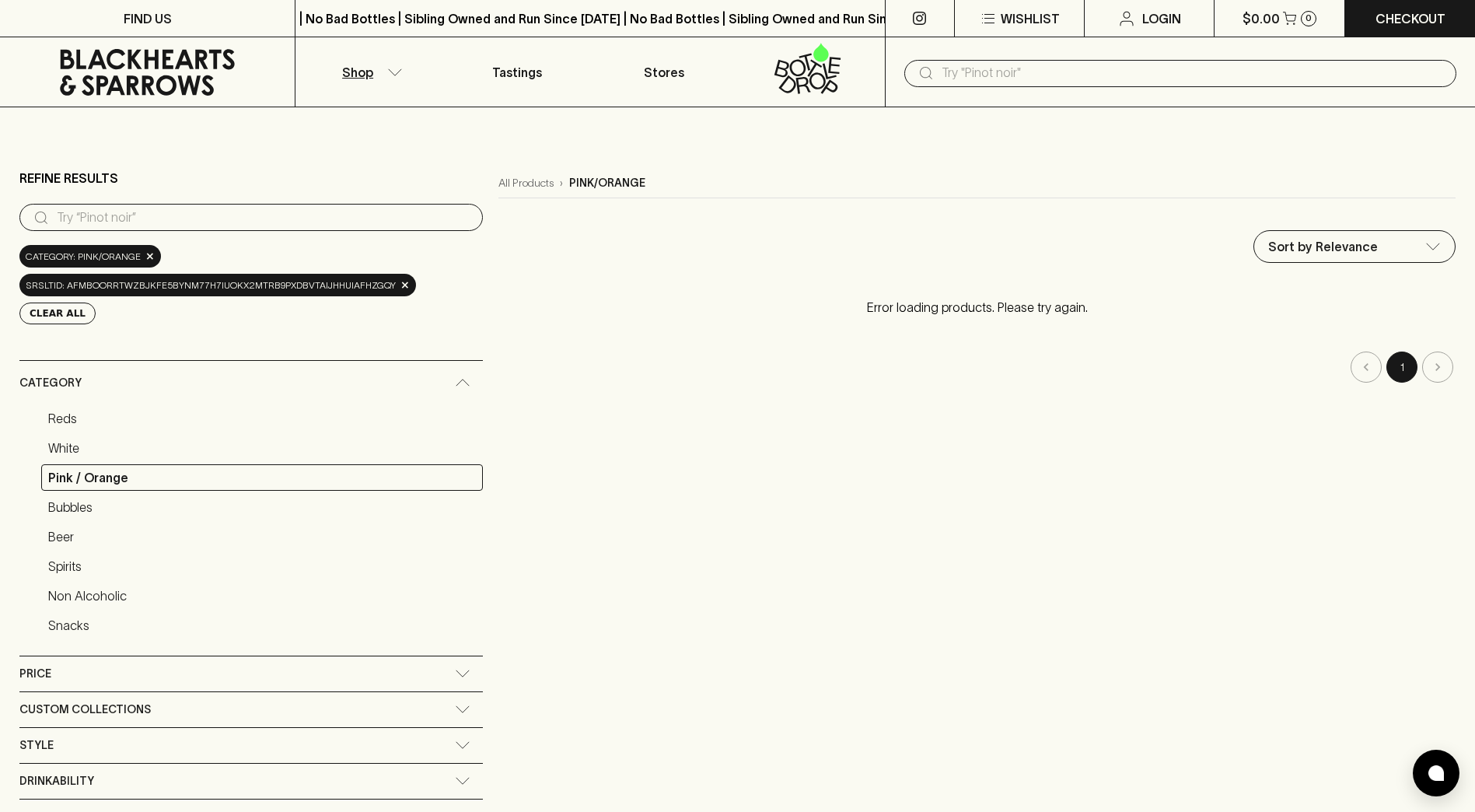
click at [828, 358] on nav "1" at bounding box center [977, 367] width 957 height 31
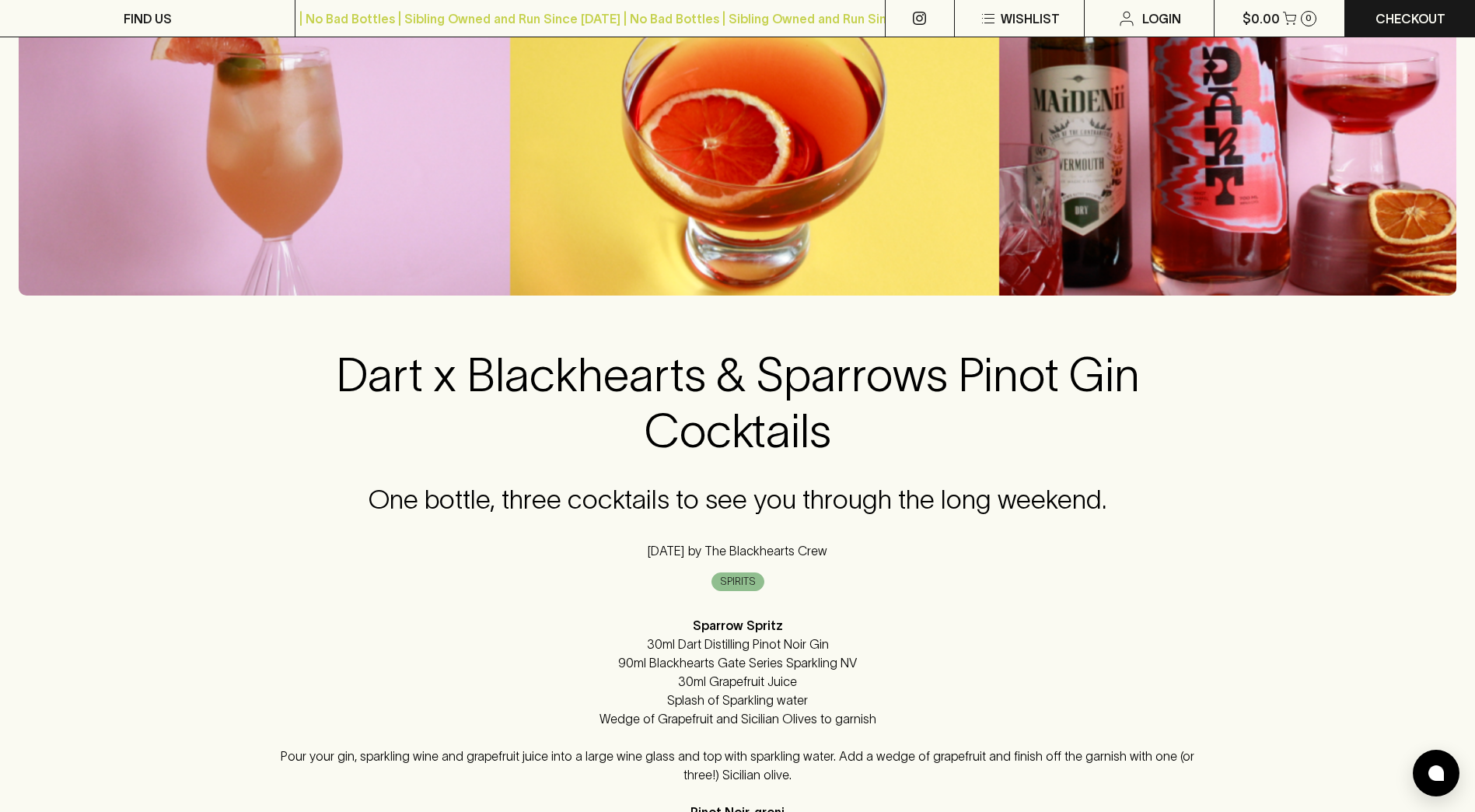
click at [104, 295] on div "Dart x Blackhearts & Sparrows Pinot Gin Cocktails One bottle, three cocktails t…" at bounding box center [737, 455] width 1438 height 321
